Goal: Task Accomplishment & Management: Use online tool/utility

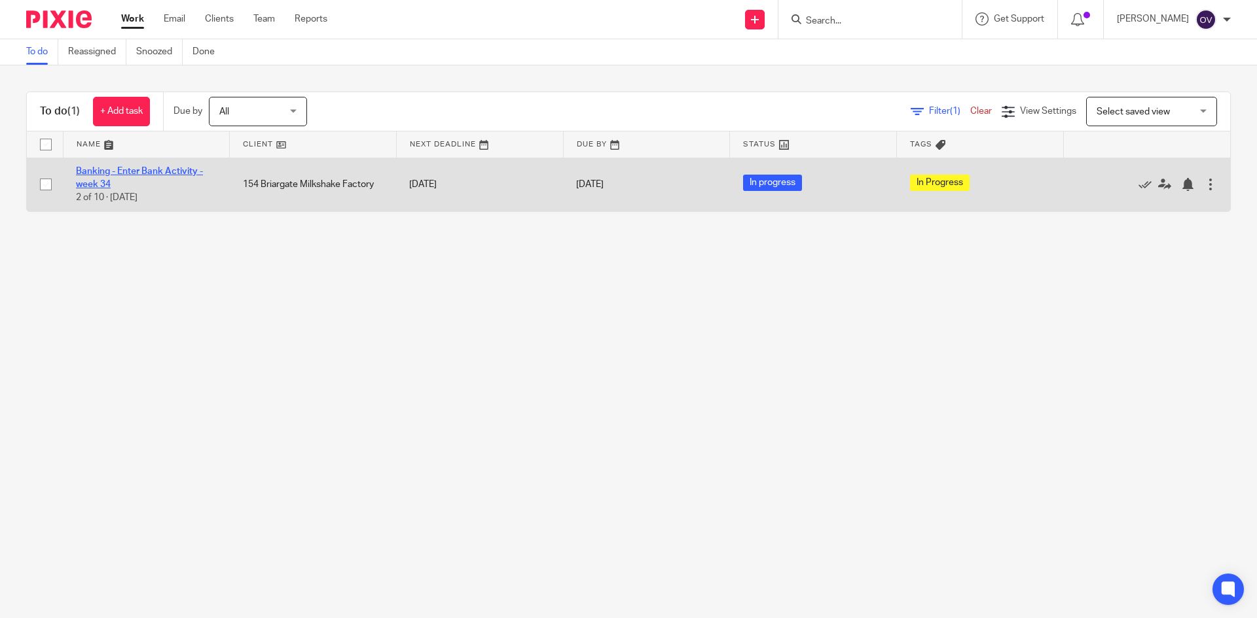
click at [158, 170] on link "Banking - Enter Bank Activity - week 34" at bounding box center [139, 178] width 127 height 22
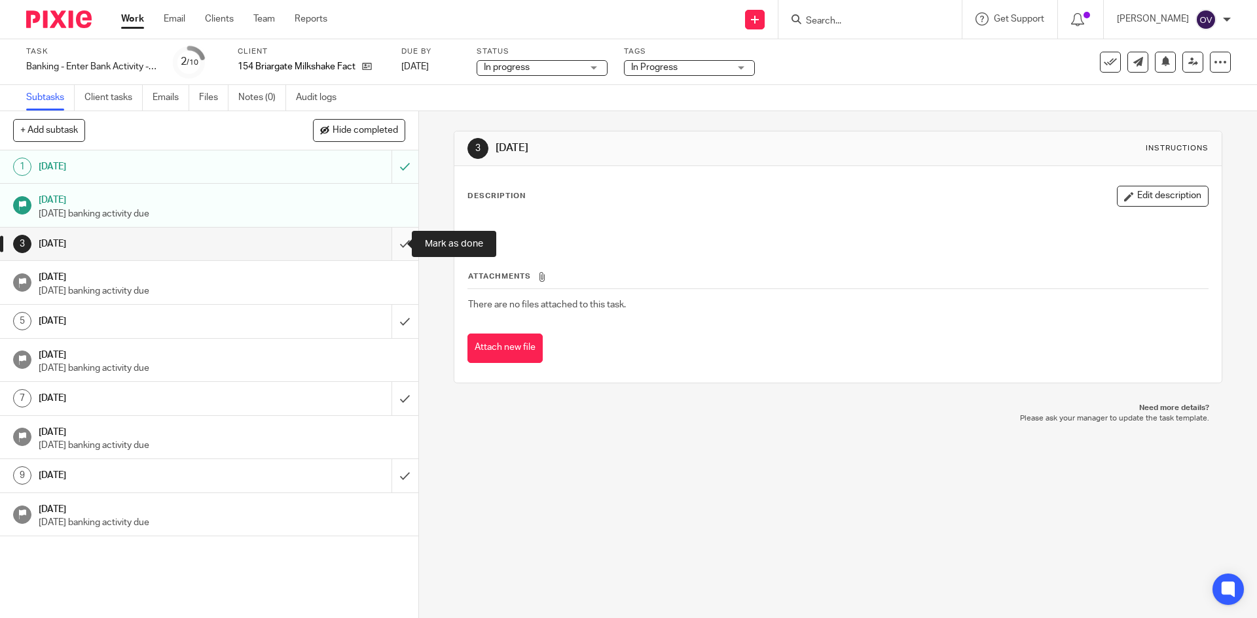
click at [391, 246] on input "submit" at bounding box center [209, 244] width 418 height 33
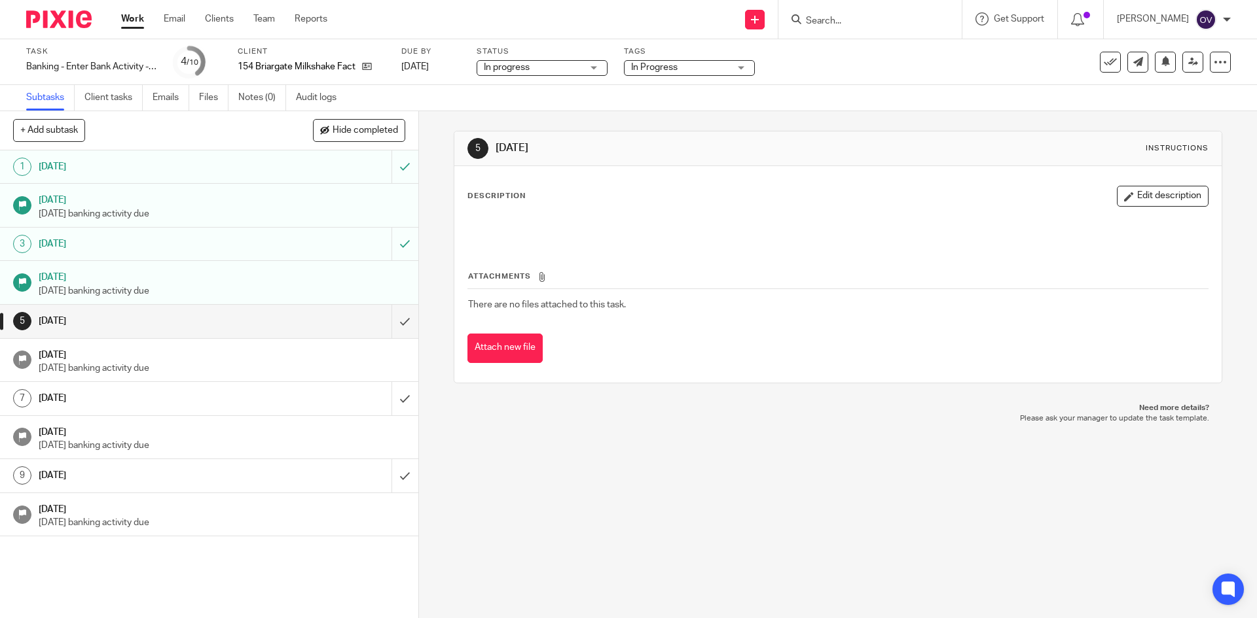
click at [126, 22] on link "Work" at bounding box center [132, 18] width 23 height 13
